Goal: Check status

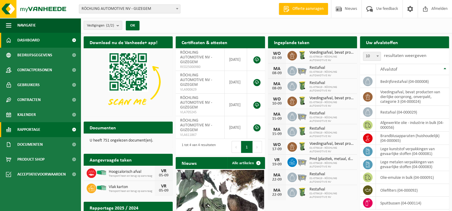
click at [36, 130] on span "Rapportage" at bounding box center [28, 129] width 23 height 15
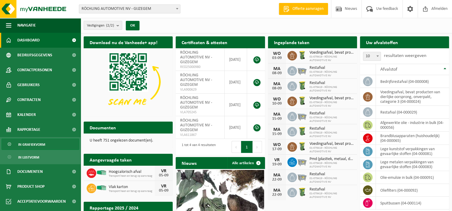
click at [39, 146] on span "In grafiekvorm" at bounding box center [31, 144] width 27 height 11
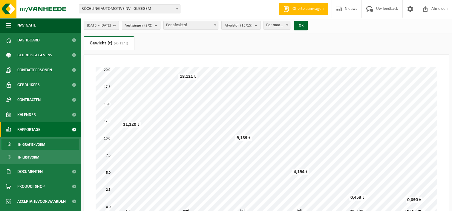
click at [119, 25] on b "submit" at bounding box center [115, 25] width 5 height 8
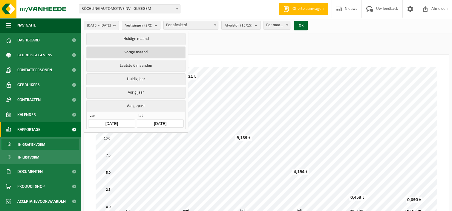
click at [134, 53] on button "Vorige maand" at bounding box center [135, 53] width 99 height 12
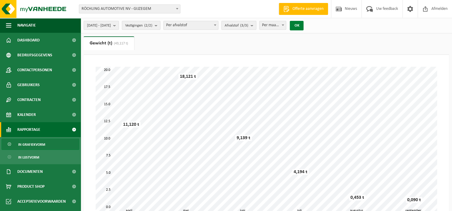
click at [303, 24] on button "OK" at bounding box center [297, 26] width 14 height 10
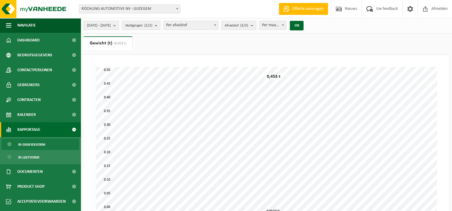
click at [119, 23] on button "[DATE] - [DATE]" at bounding box center [101, 25] width 35 height 9
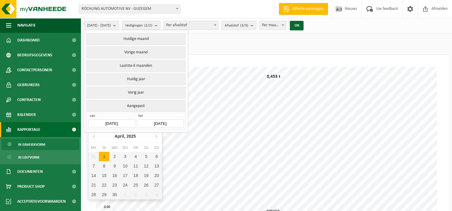
click at [113, 122] on input "[DATE]" at bounding box center [111, 124] width 47 height 8
click at [156, 136] on icon at bounding box center [155, 136] width 1 height 3
click at [107, 156] on div "1" at bounding box center [104, 157] width 10 height 10
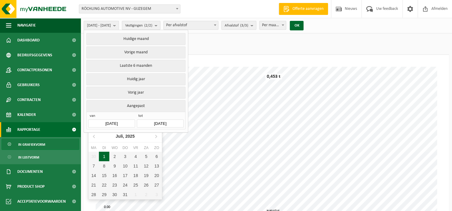
type input "[DATE]"
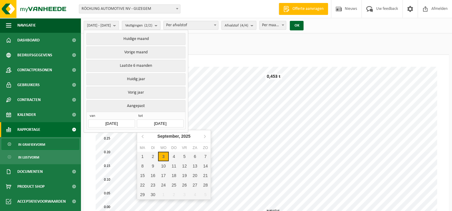
click at [166, 121] on input "[DATE]" at bounding box center [160, 124] width 47 height 8
click at [142, 137] on icon at bounding box center [143, 137] width 10 height 10
click at [172, 192] on div "31" at bounding box center [174, 195] width 10 height 10
type input "[DATE]"
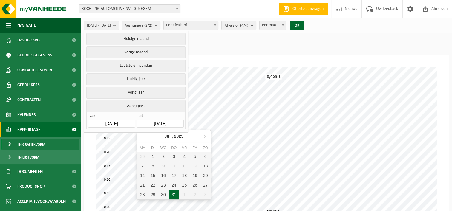
type input "[DATE]"
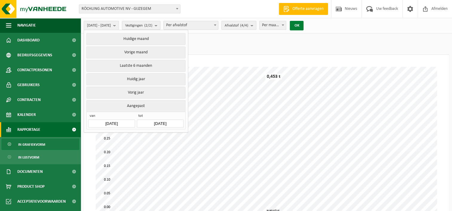
click at [303, 24] on button "OK" at bounding box center [297, 26] width 14 height 10
